Goal: Task Accomplishment & Management: Understand process/instructions

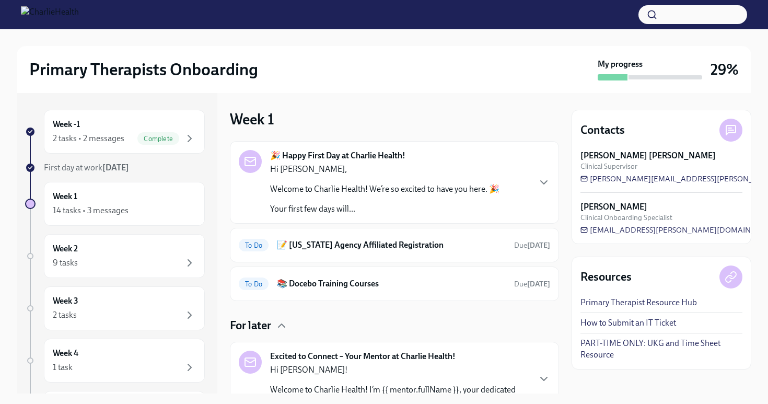
click at [426, 180] on div "Hi [PERSON_NAME], Welcome to Charlie Health! We’re so excited to have you here.…" at bounding box center [384, 189] width 229 height 51
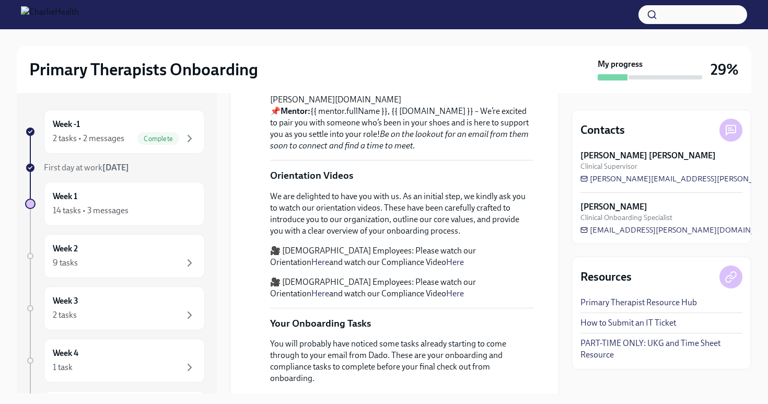
scroll to position [272, 0]
click at [550, 42] on div at bounding box center [384, 37] width 735 height 17
click at [392, 153] on p "Your Support Team 📌 Compliance Specialist : [PERSON_NAME], [PERSON_NAME][EMAIL_…" at bounding box center [401, 89] width 263 height 126
click at [412, 153] on p "Your Support Team 📌 Compliance Specialist : [PERSON_NAME], [PERSON_NAME][EMAIL_…" at bounding box center [401, 89] width 263 height 126
click at [168, 133] on div "Complete" at bounding box center [158, 138] width 42 height 13
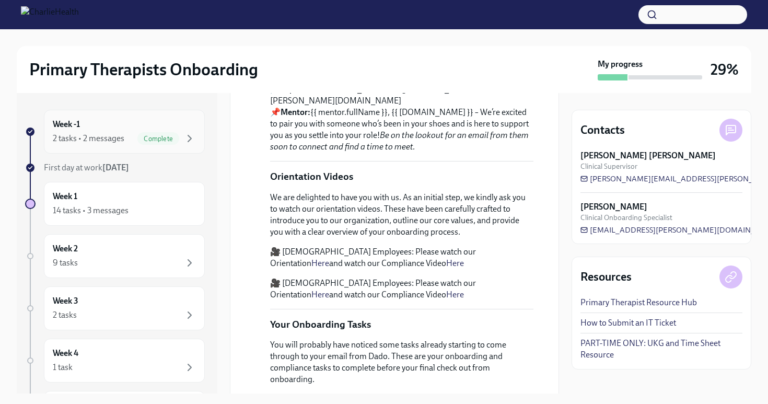
scroll to position [169, 0]
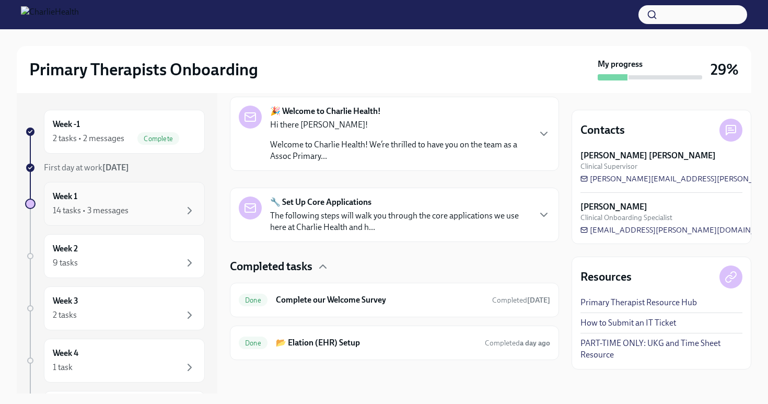
click at [128, 205] on div "14 tasks • 3 messages" at bounding box center [124, 210] width 143 height 13
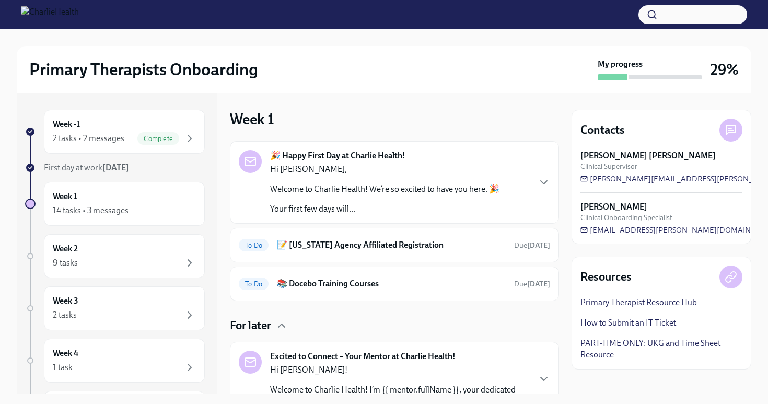
click at [398, 82] on div "Primary Therapists Onboarding My progress 29%" at bounding box center [384, 69] width 735 height 47
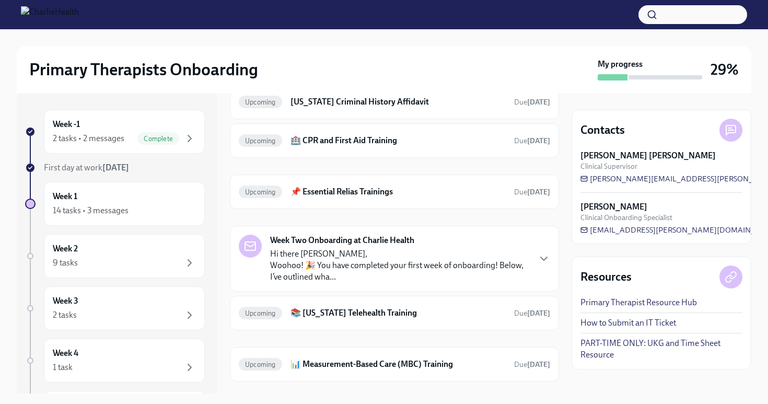
scroll to position [440, 0]
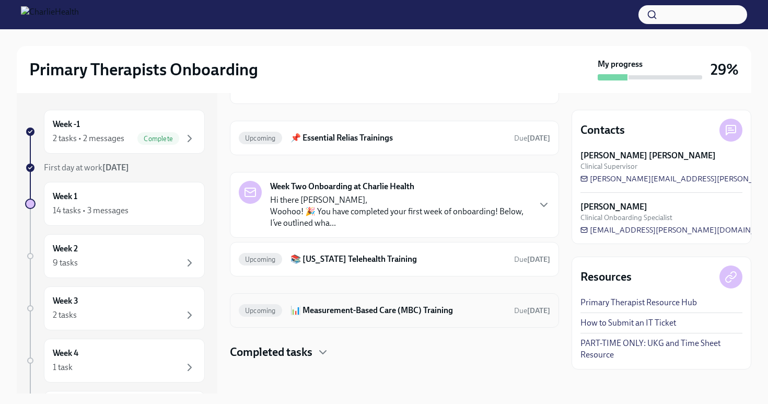
click at [403, 318] on div "Upcoming 📊 Measurement-Based Care (MBC) Training Due [DATE]" at bounding box center [394, 310] width 311 height 17
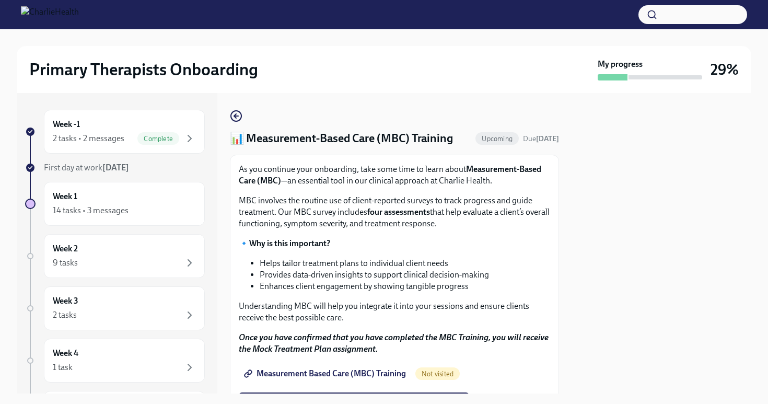
click at [507, 183] on p "As you continue your onboarding, take some time to learn about Measurement-Base…" at bounding box center [394, 175] width 311 height 23
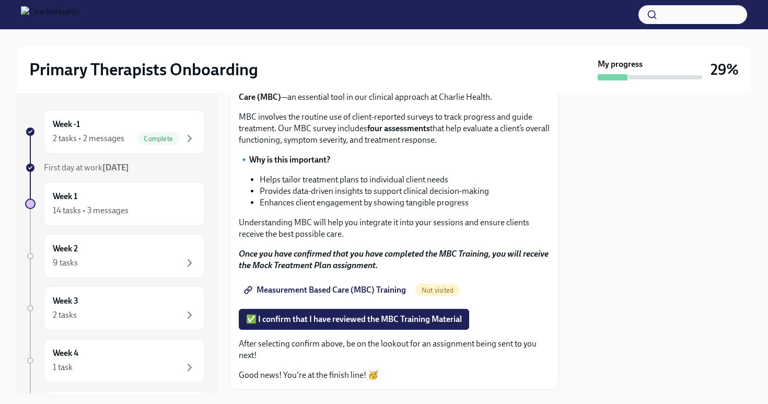
scroll to position [89, 0]
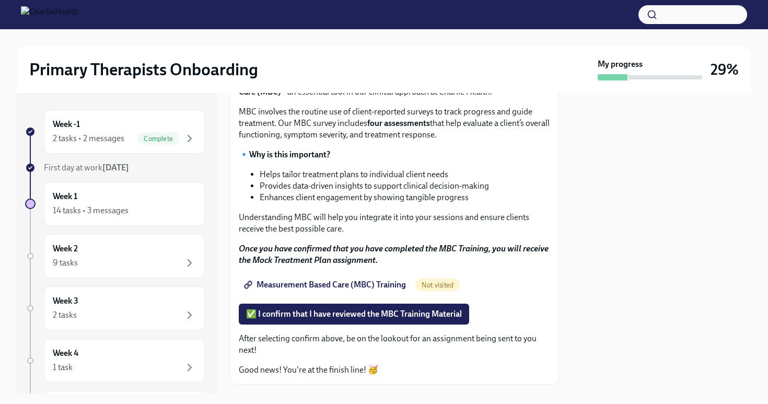
click at [331, 284] on span "Measurement Based Care (MBC) Training" at bounding box center [326, 285] width 160 height 10
